Goal: Information Seeking & Learning: Learn about a topic

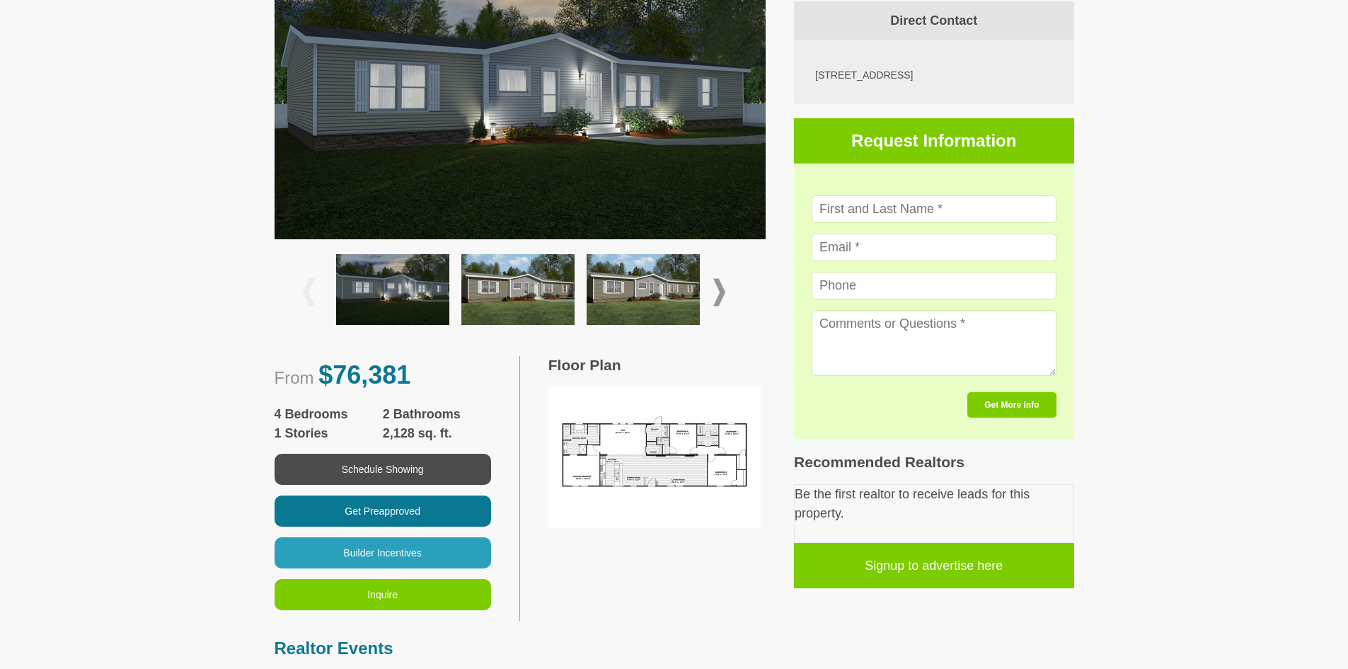
scroll to position [283, 0]
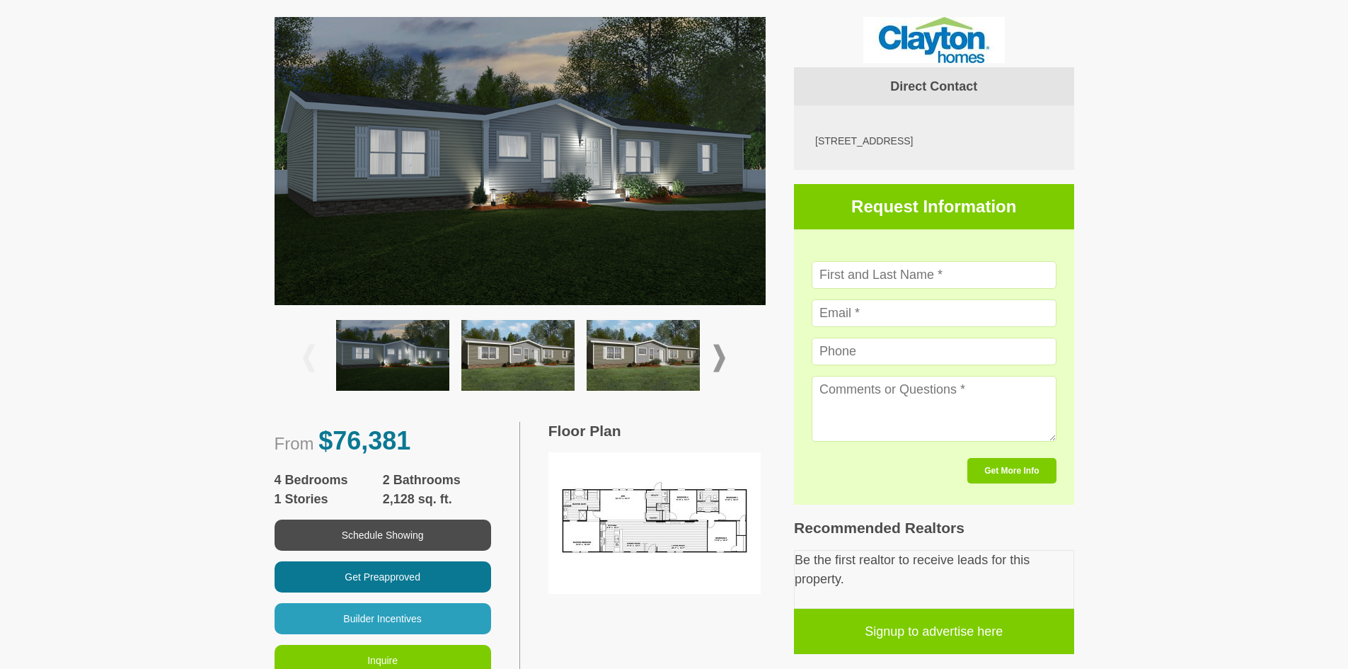
click at [540, 357] on img at bounding box center [517, 355] width 113 height 71
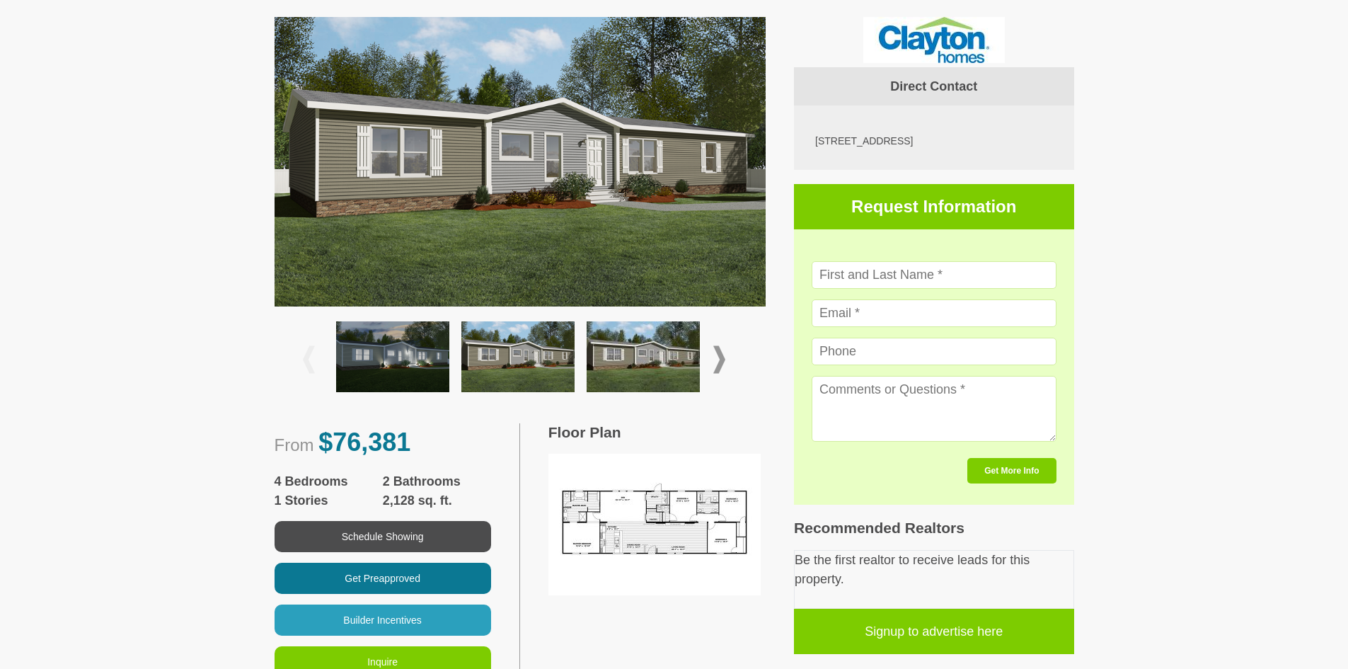
click at [630, 369] on img at bounding box center [642, 356] width 113 height 71
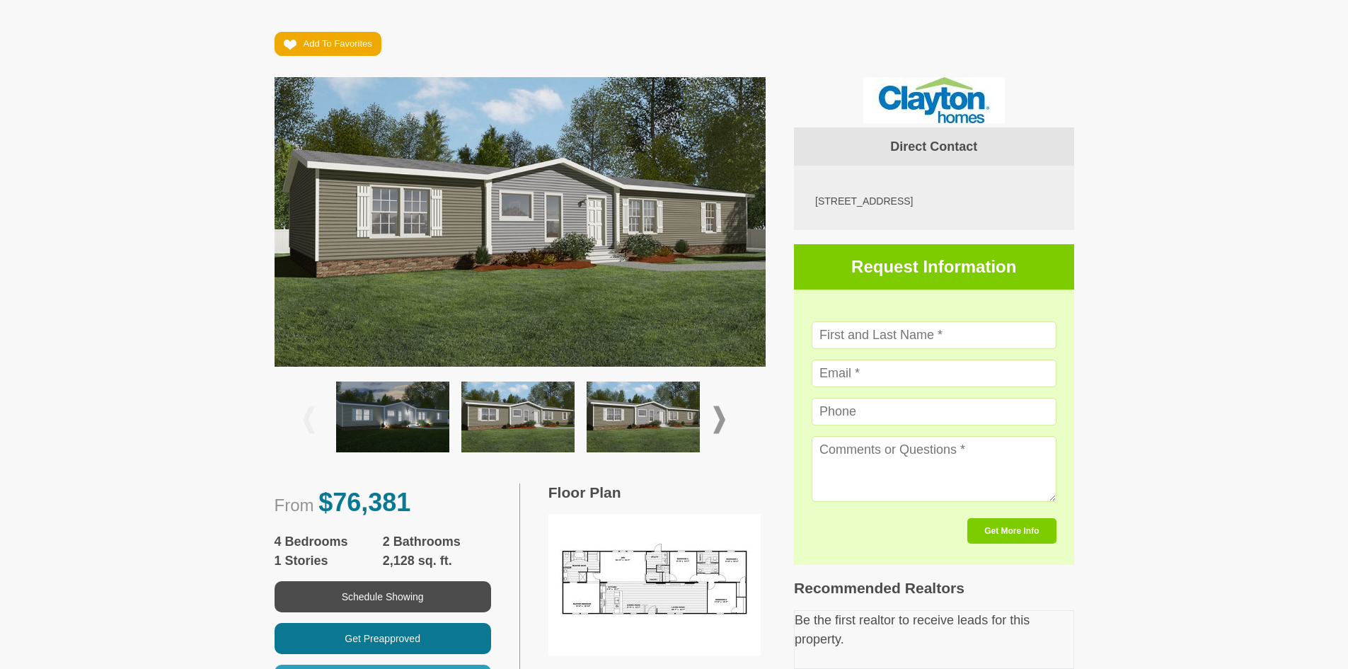
scroll to position [212, 0]
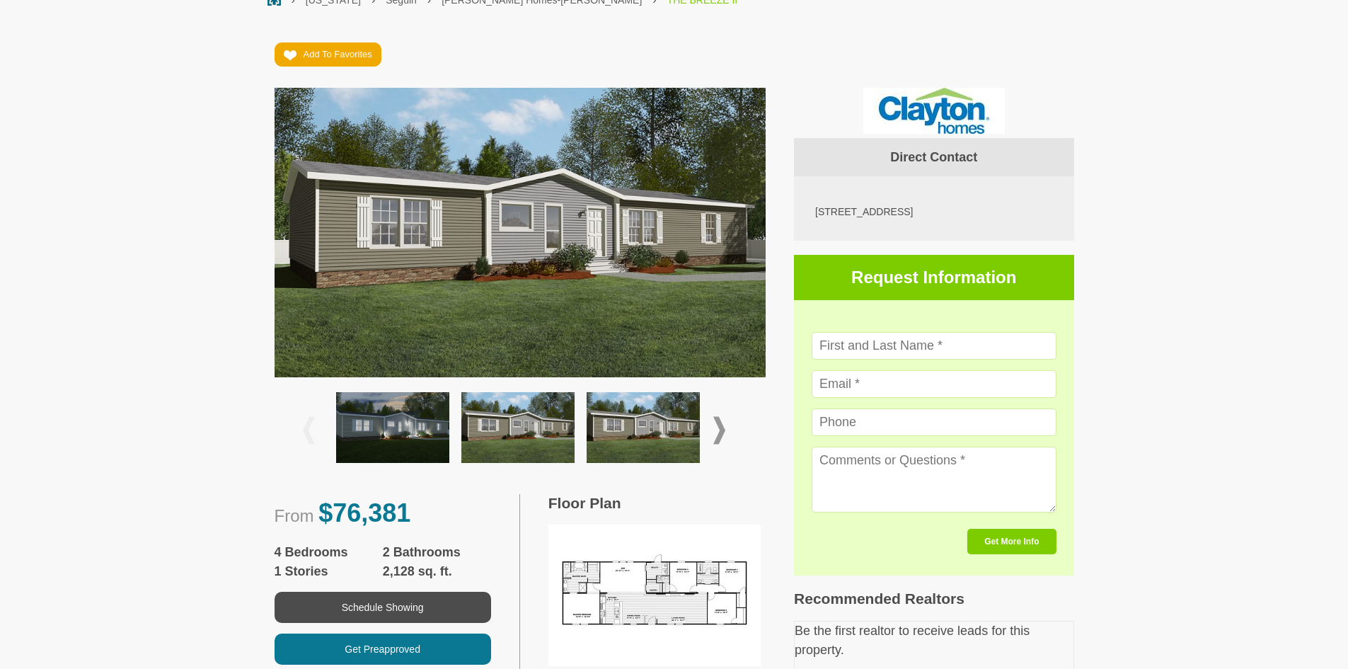
click at [381, 447] on img at bounding box center [392, 427] width 113 height 71
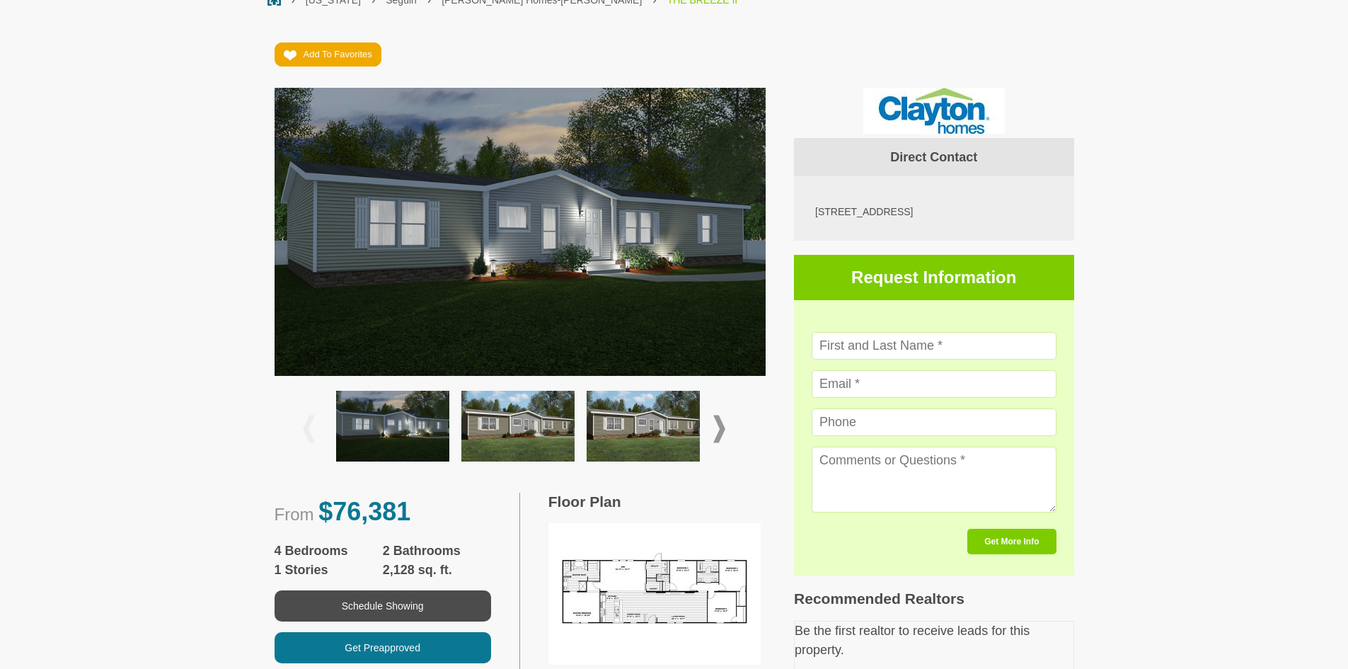
click at [516, 452] on img at bounding box center [517, 426] width 113 height 71
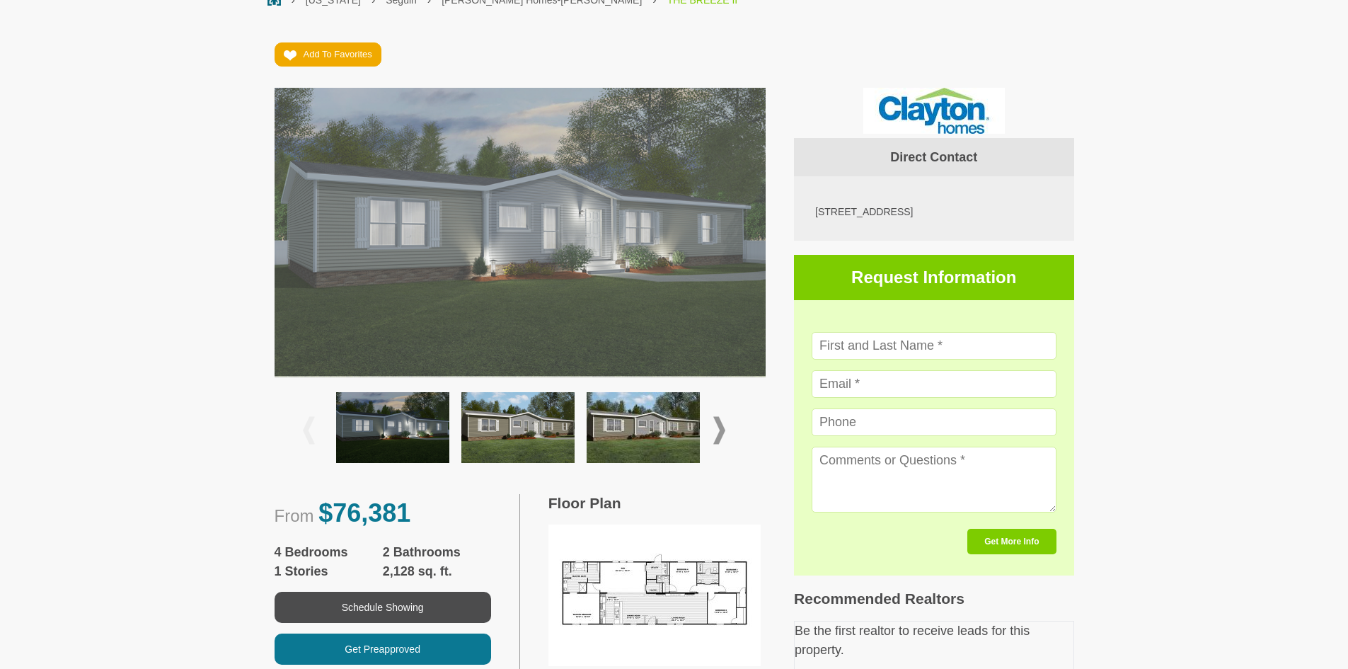
click at [636, 454] on img at bounding box center [642, 427] width 113 height 71
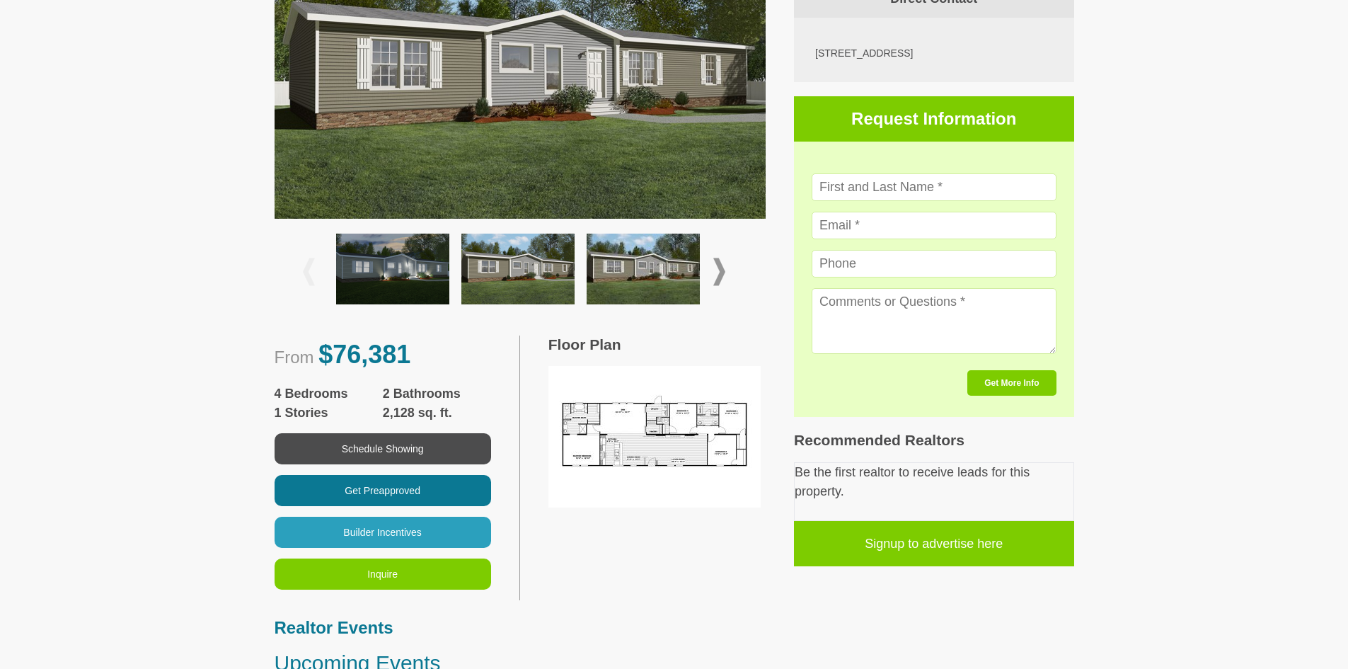
scroll to position [566, 0]
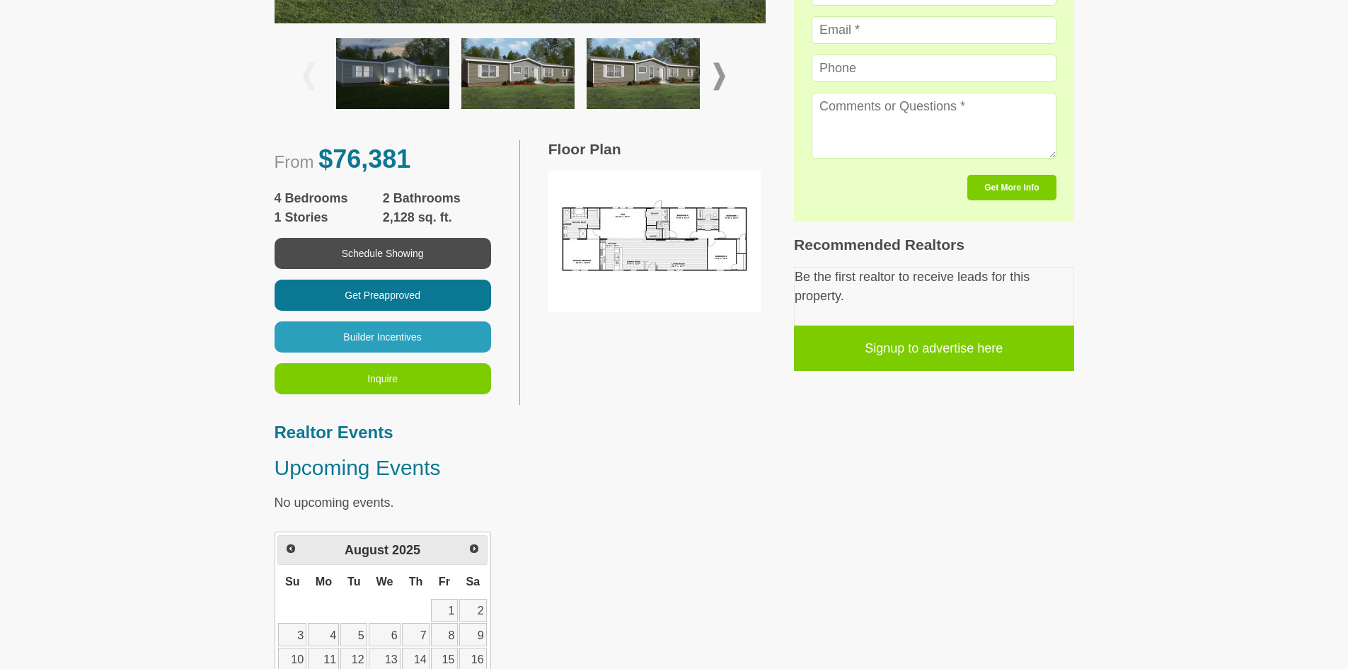
click at [678, 269] on img at bounding box center [654, 241] width 212 height 141
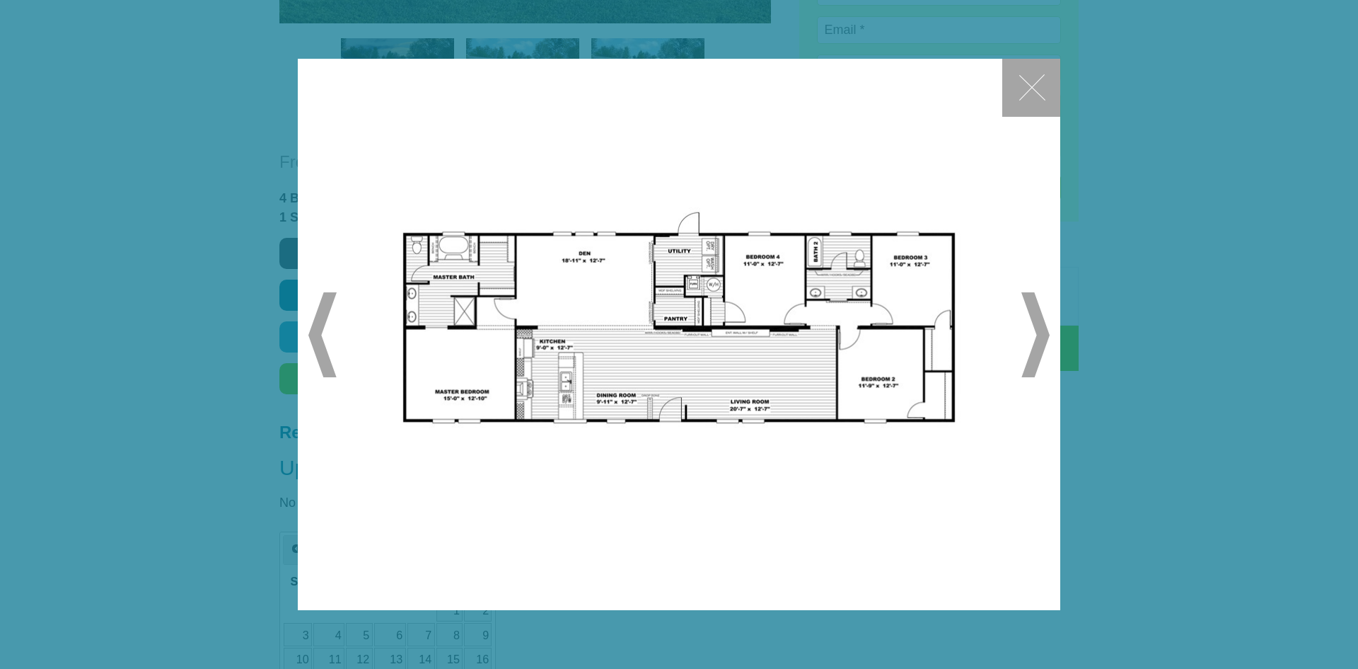
click at [4, 648] on div "✕ ◀ ▶" at bounding box center [679, 334] width 1358 height 669
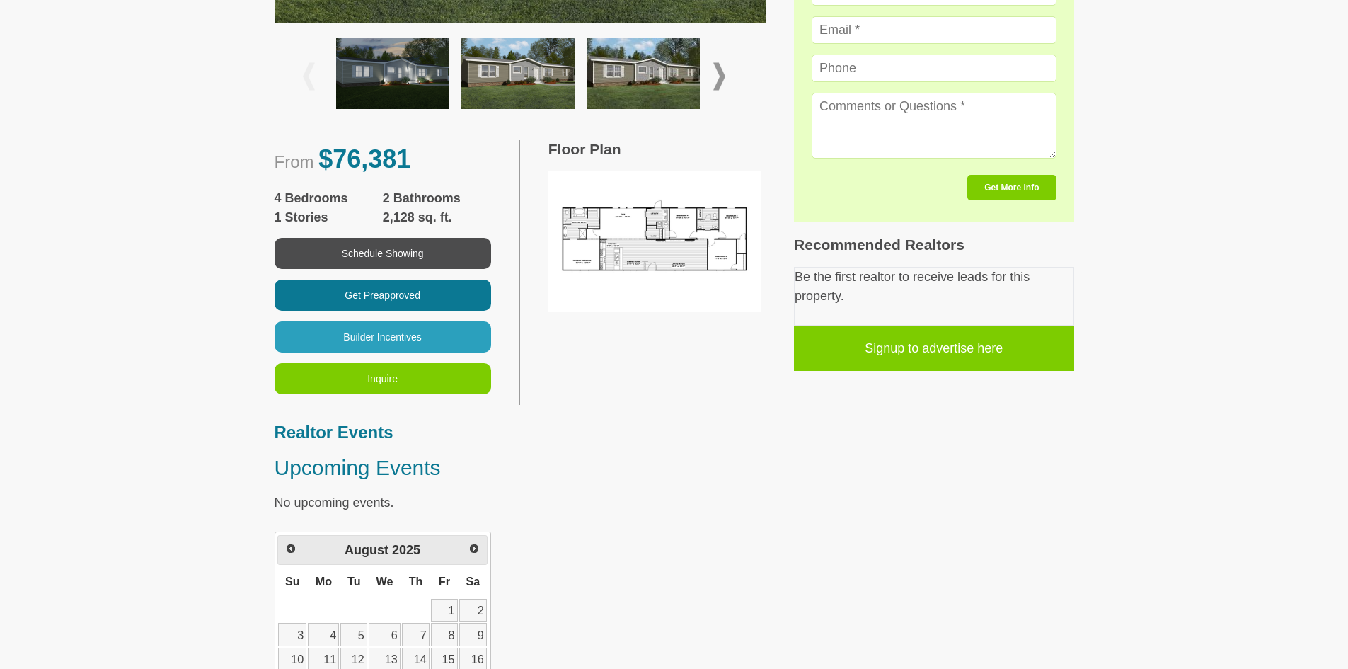
click at [0, 369] on div "Add To Favorites From $76,381 4 Bedrooms 2 Bathrooms 1 Stories 2,128 sq. ft. Sc…" at bounding box center [674, 561] width 1348 height 1802
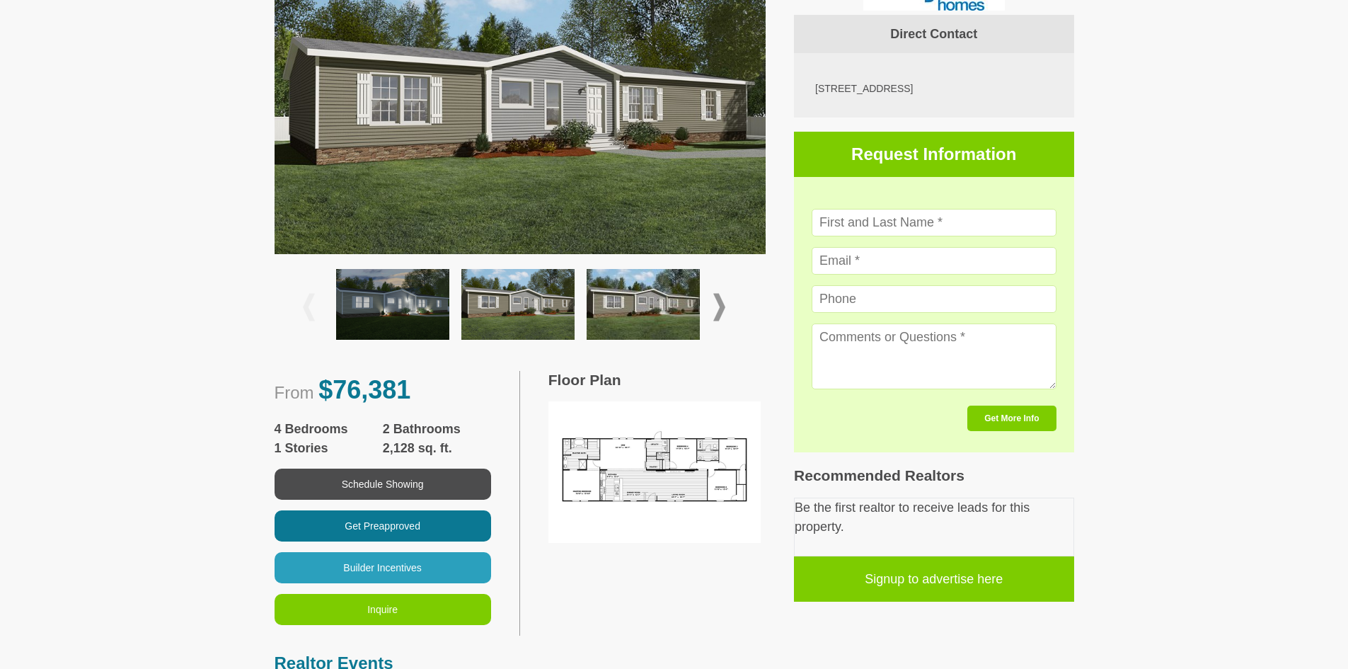
scroll to position [354, 0]
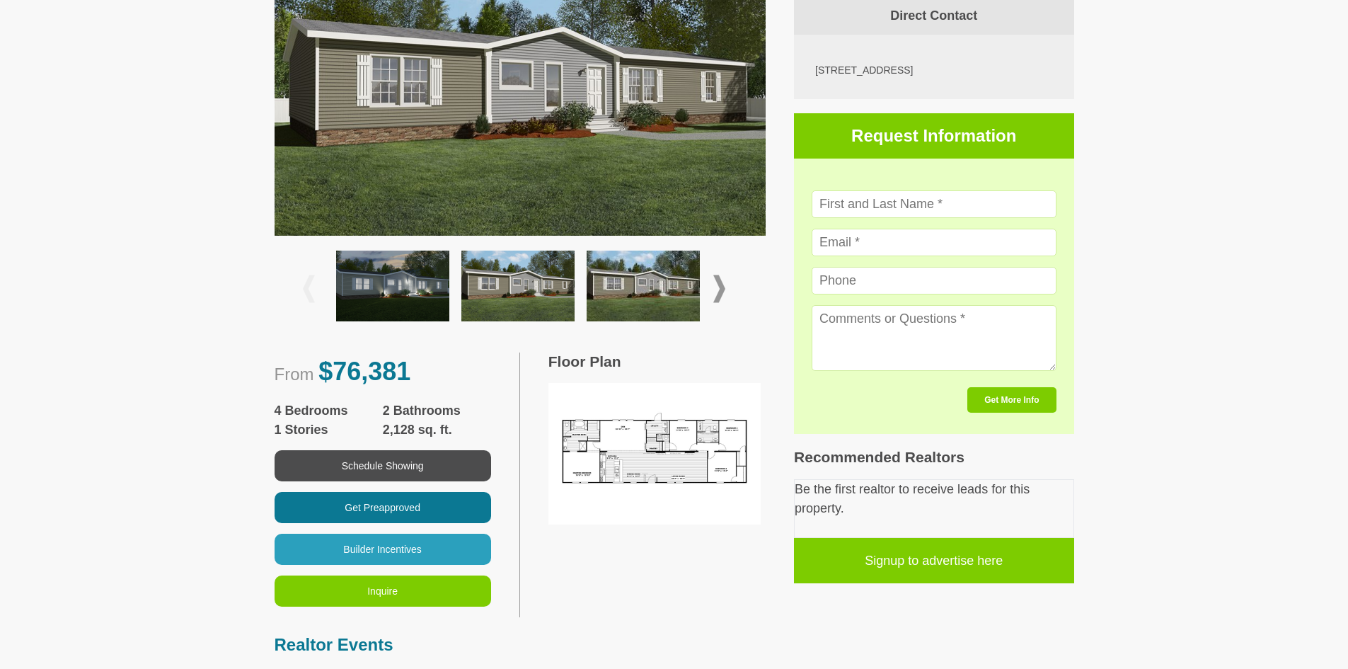
click at [678, 480] on img at bounding box center [654, 453] width 212 height 141
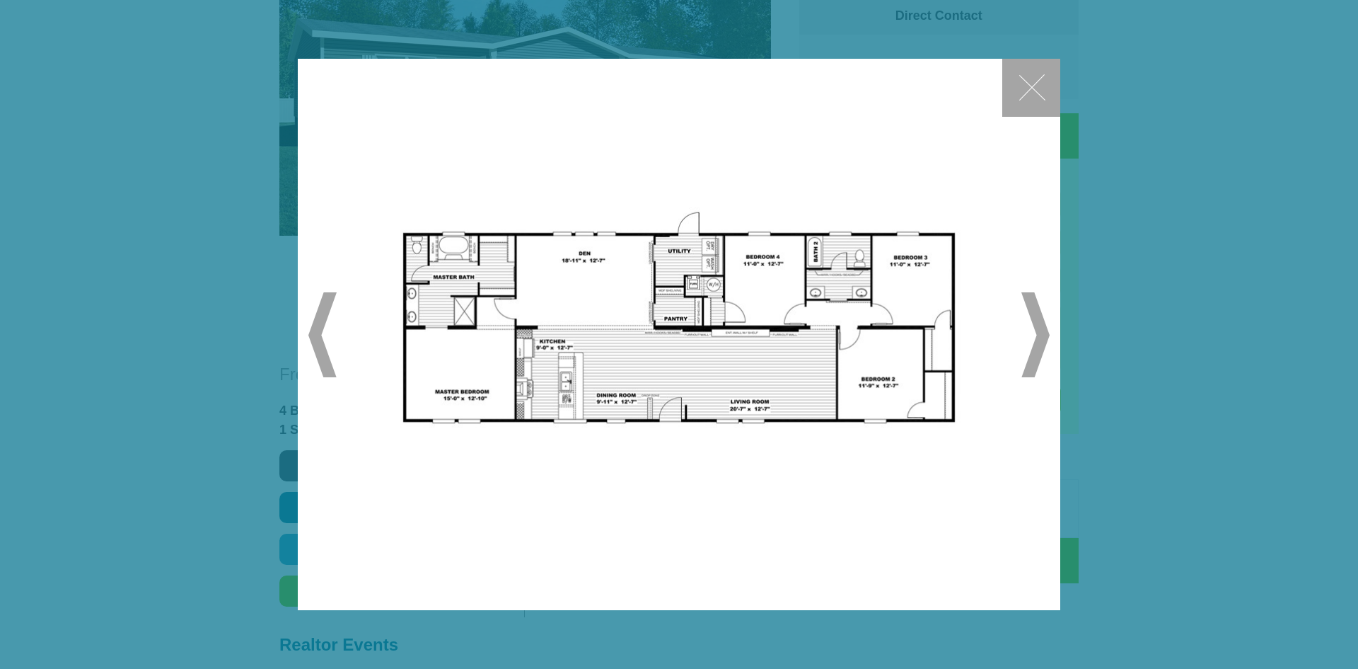
click at [1029, 75] on button "✕" at bounding box center [1031, 88] width 58 height 58
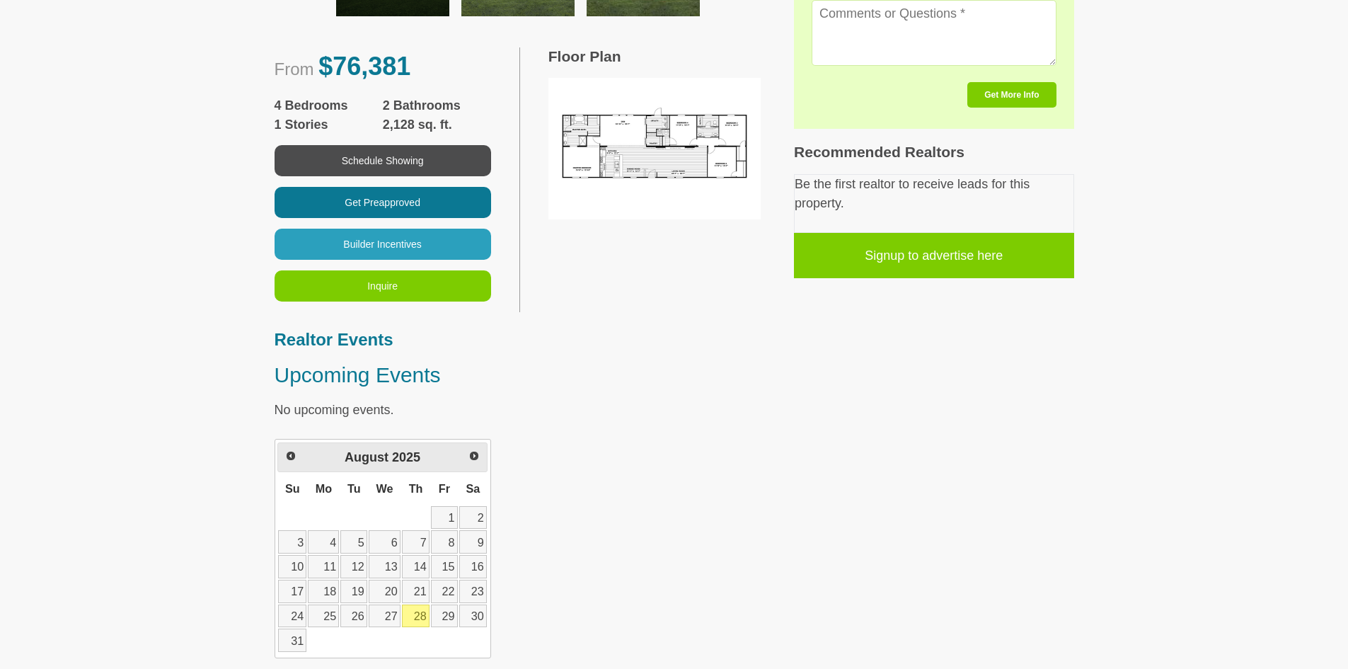
scroll to position [707, 0]
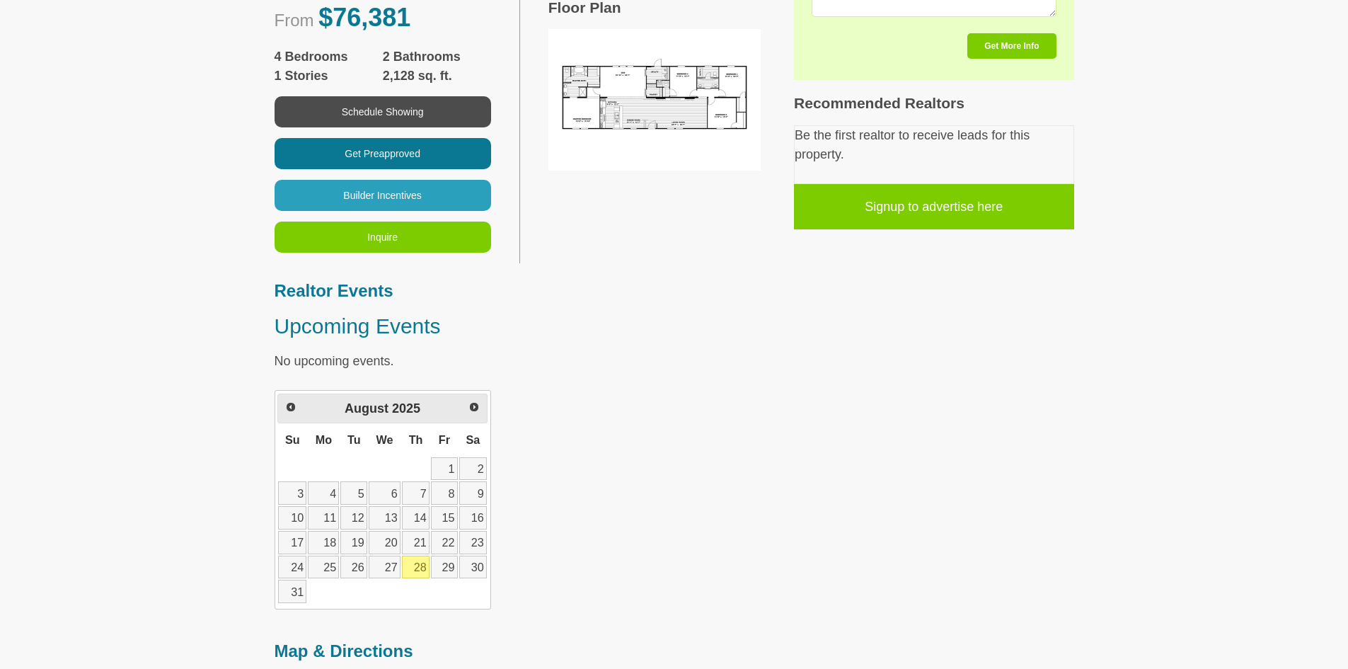
click at [418, 562] on link "28" at bounding box center [416, 566] width 28 height 23
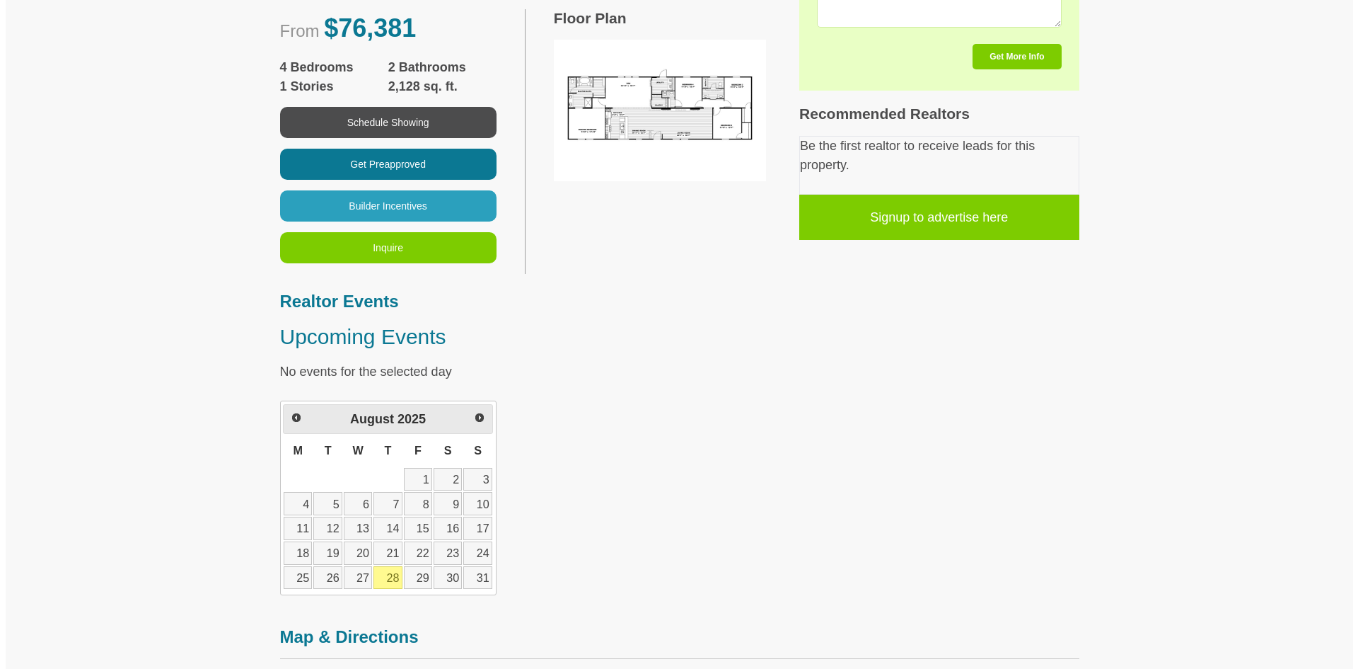
scroll to position [424, 0]
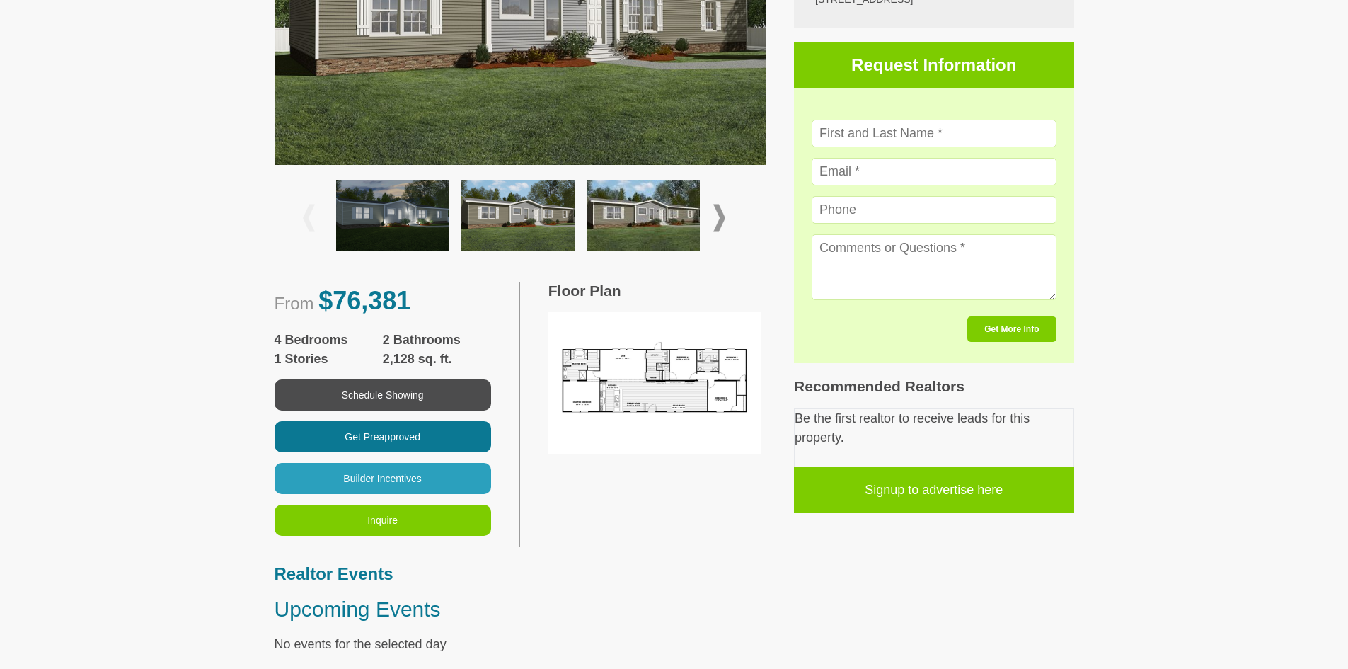
click at [668, 352] on img at bounding box center [654, 382] width 212 height 141
